Goal: Find specific page/section: Find specific page/section

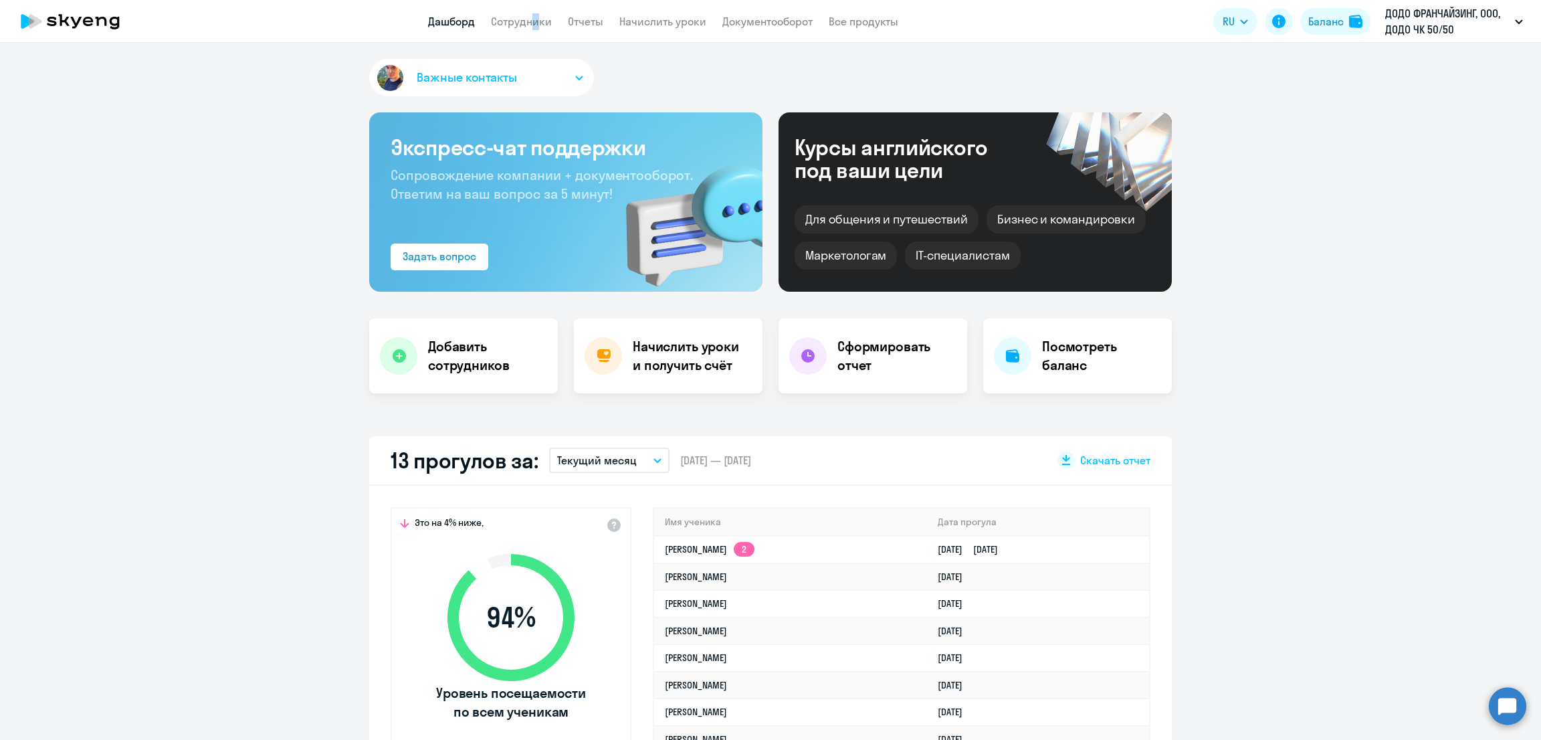
drag, startPoint x: 0, startPoint y: 0, endPoint x: 528, endPoint y: 13, distance: 528.4
click at [528, 13] on app-menu-item-link "Сотрудники" at bounding box center [521, 21] width 61 height 17
click at [525, 17] on link "Сотрудники" at bounding box center [521, 21] width 61 height 13
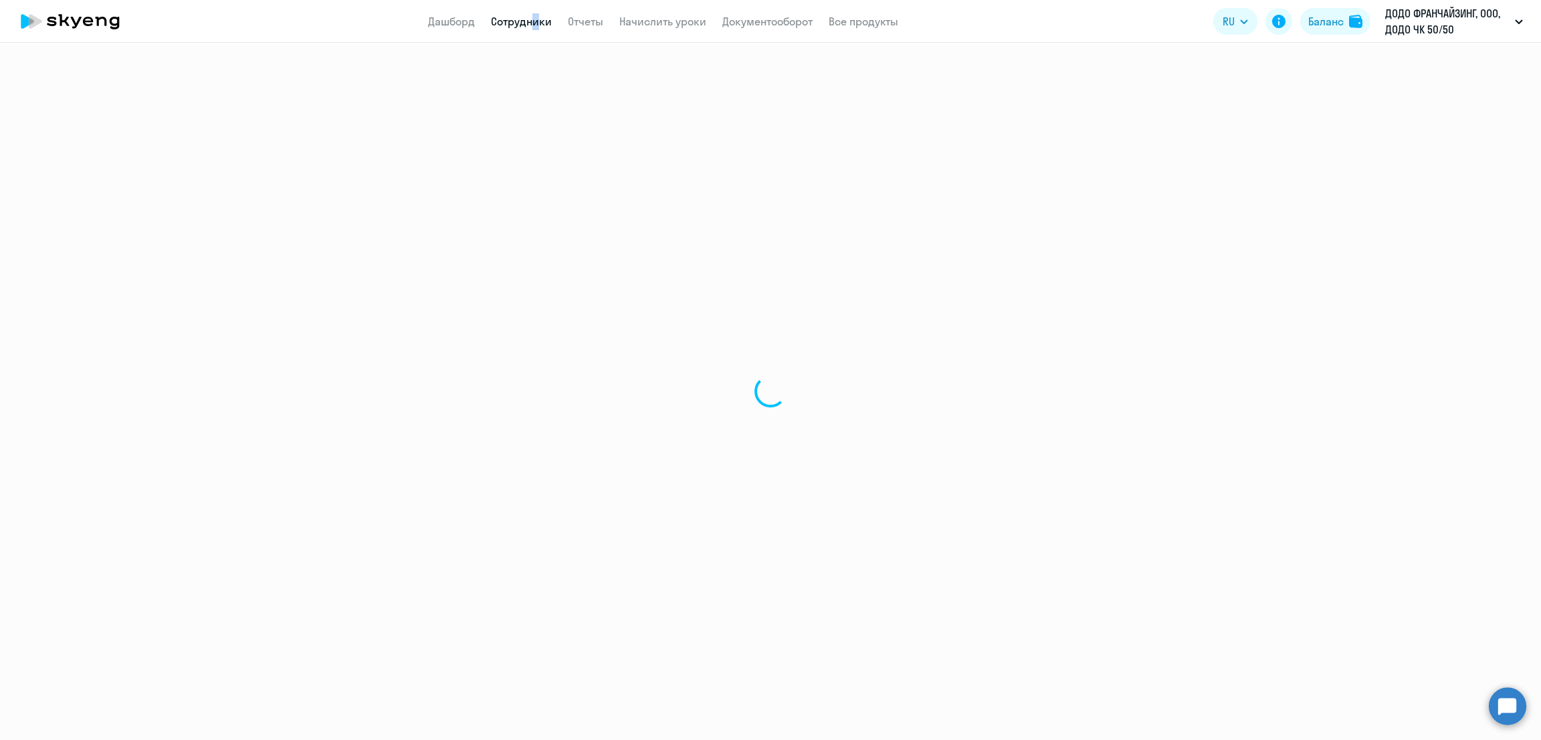
select select "30"
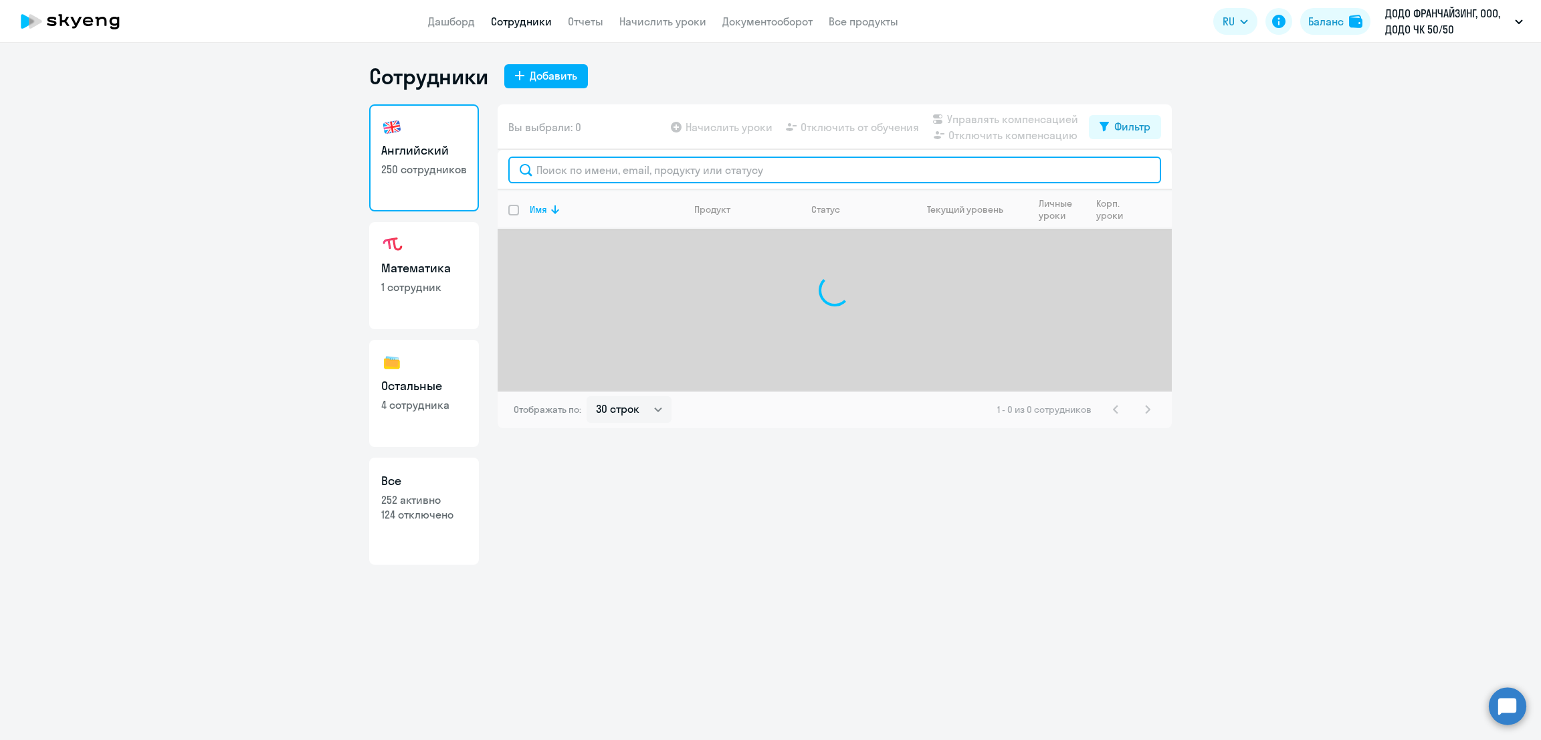
click at [569, 166] on input "text" at bounding box center [834, 169] width 653 height 27
type input "r"
type input "л"
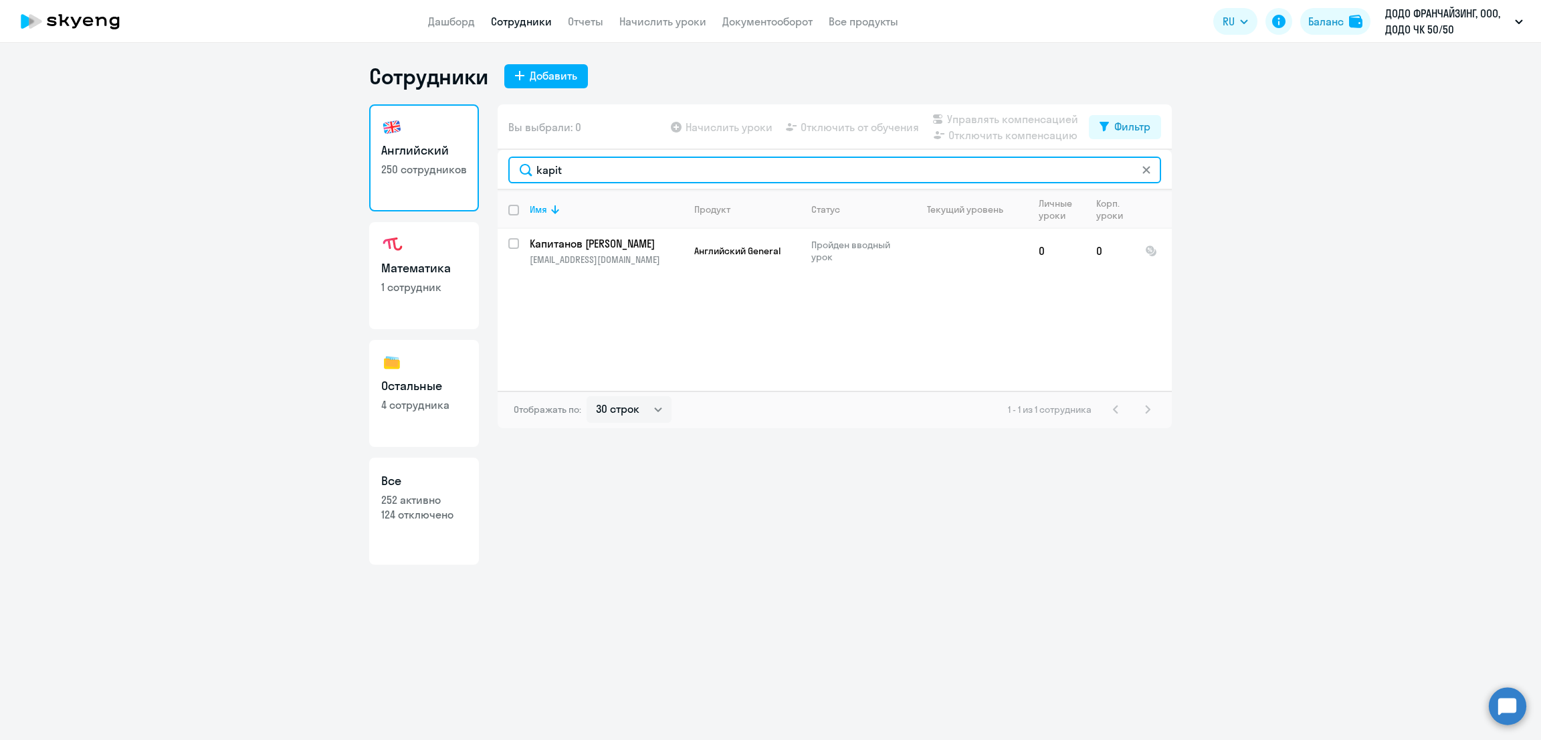
type input "kapit"
drag, startPoint x: 564, startPoint y: 173, endPoint x: 486, endPoint y: 181, distance: 77.9
click at [486, 181] on div "Английский 250 сотрудников Математика 1 сотрудник Остальные 4 сотрудника Все 25…" at bounding box center [770, 334] width 802 height 460
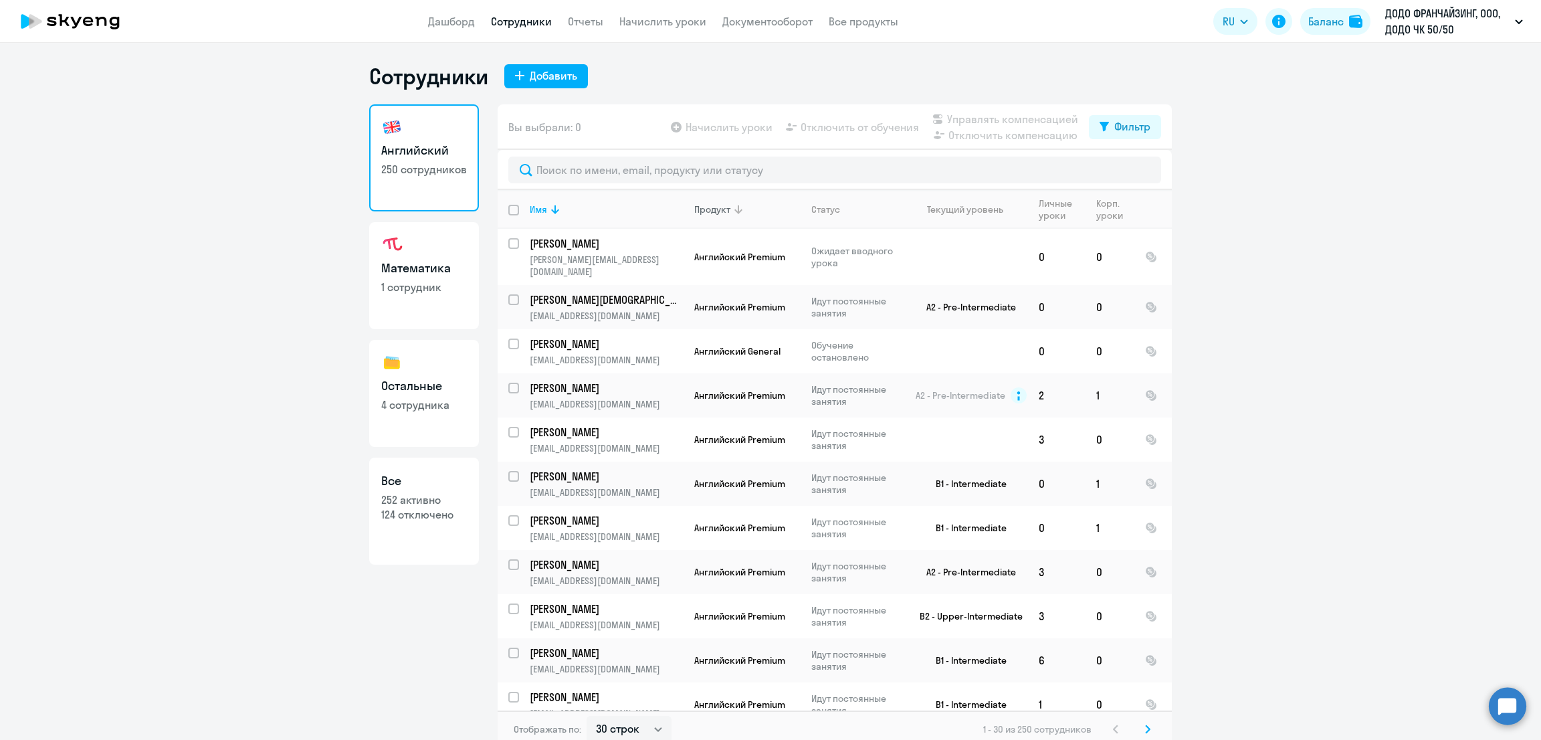
click at [699, 208] on div "Продукт" at bounding box center [712, 209] width 36 height 12
